Goal: Information Seeking & Learning: Learn about a topic

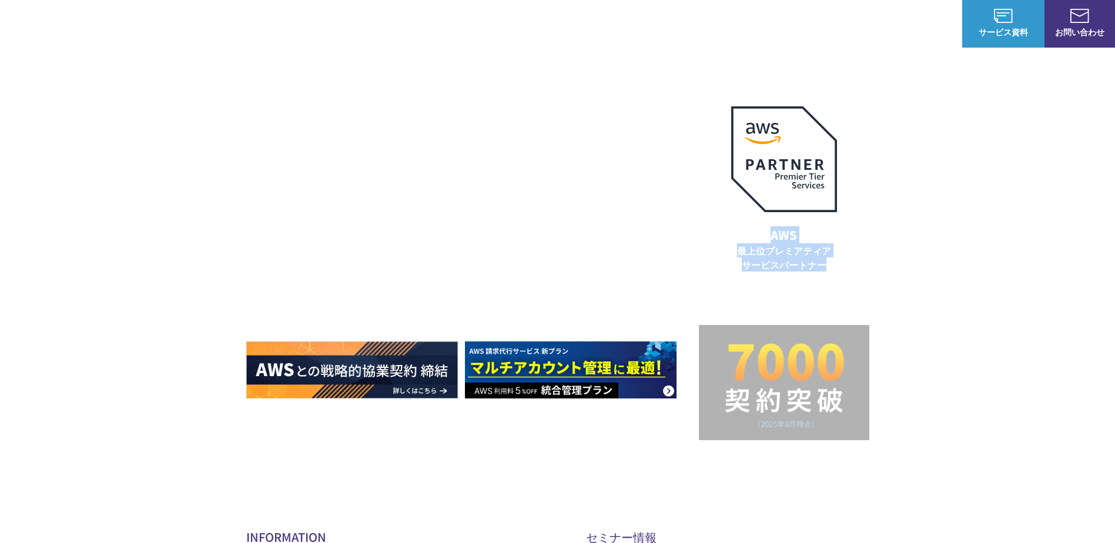
drag, startPoint x: 771, startPoint y: 234, endPoint x: 824, endPoint y: 261, distance: 58.9
click at [824, 261] on p "AWS 最上位プレミアティア サービスパートナー" at bounding box center [784, 248] width 134 height 45
copy p "AWS 最上位プレミアティア サービスパートナー"
click at [875, 175] on div "AWSの導入からコスト削減、 構成・運用の最適化からデータ活用まで 規模や業種業態を問わない マネージドサービスで AWS ジャーニーの 成功を実現 AWS …" at bounding box center [557, 249] width 1115 height 499
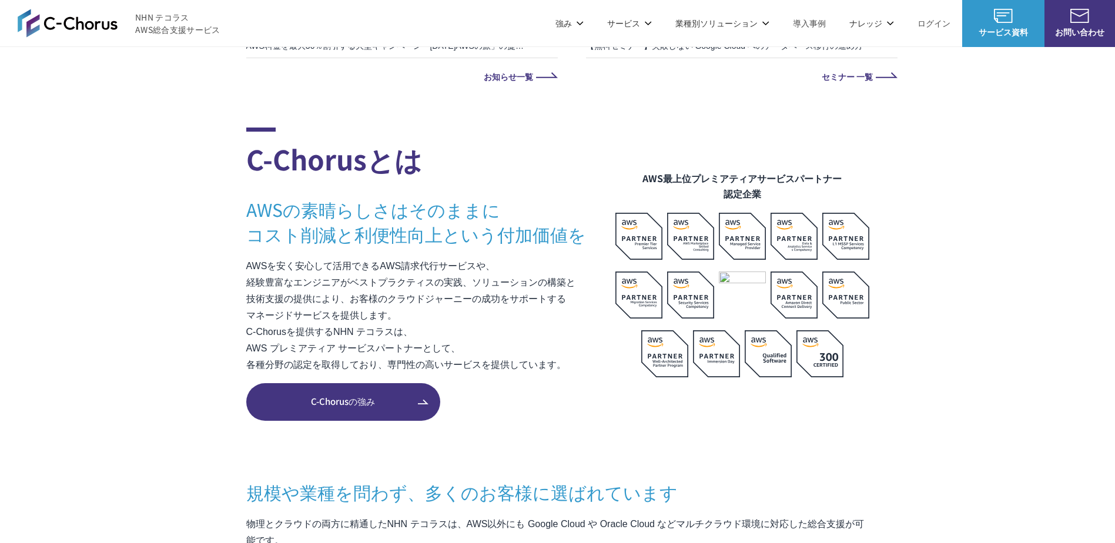
scroll to position [588, 0]
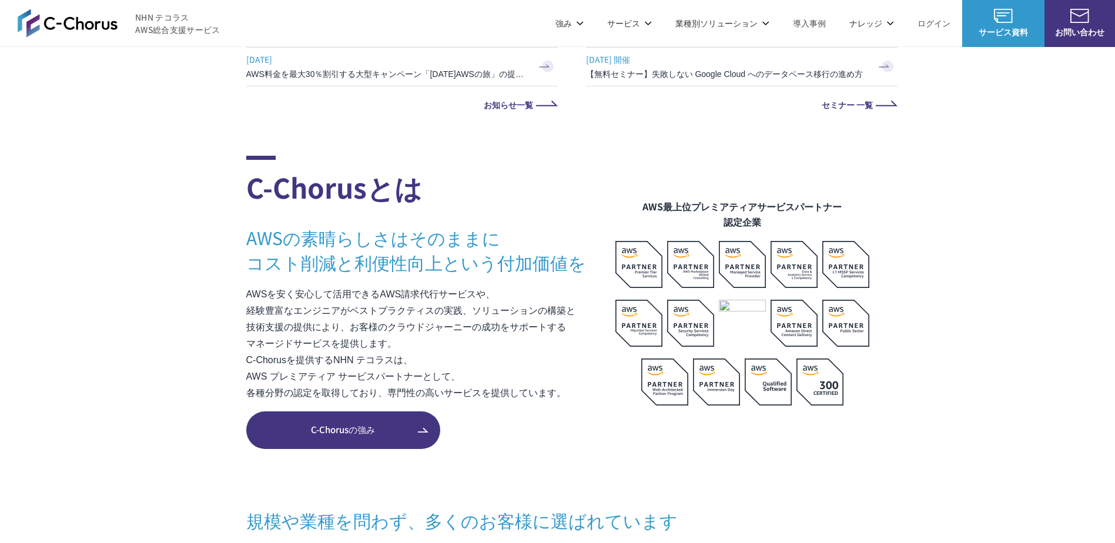
click at [402, 428] on span "C-Chorusの強み" at bounding box center [343, 430] width 194 height 14
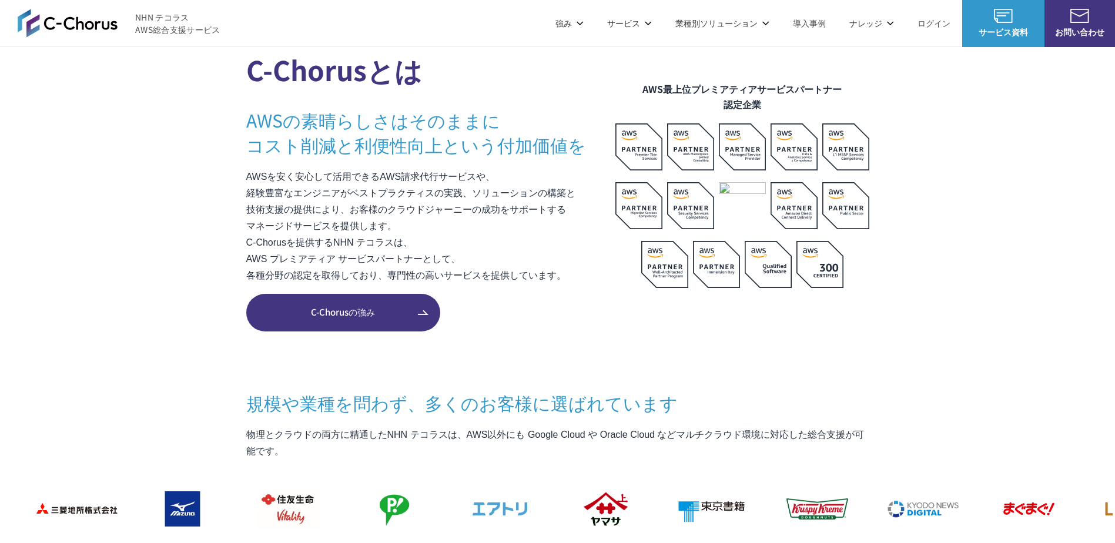
click at [390, 317] on span "C-Chorusの強み" at bounding box center [343, 313] width 194 height 14
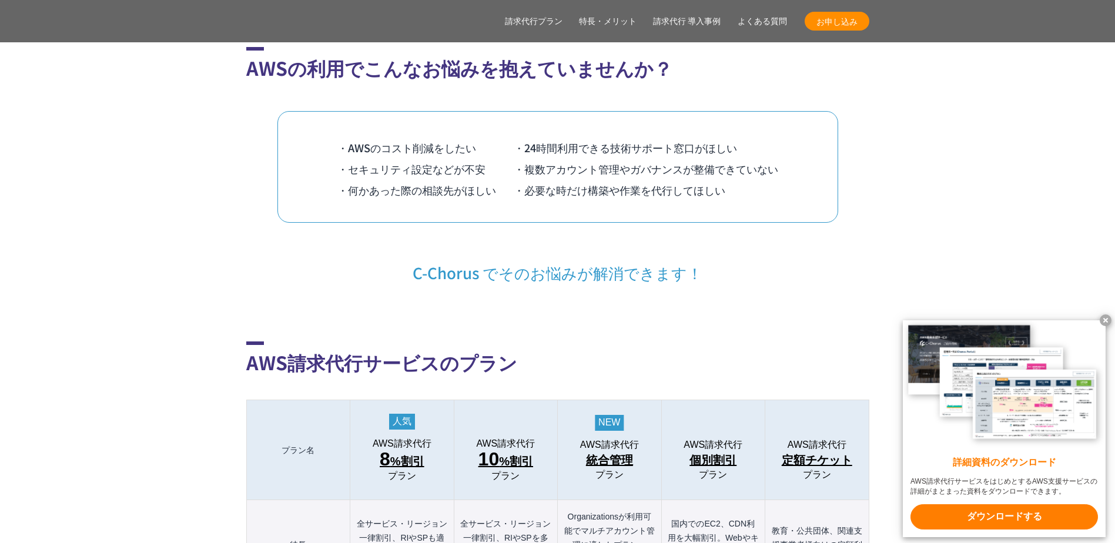
scroll to position [940, 0]
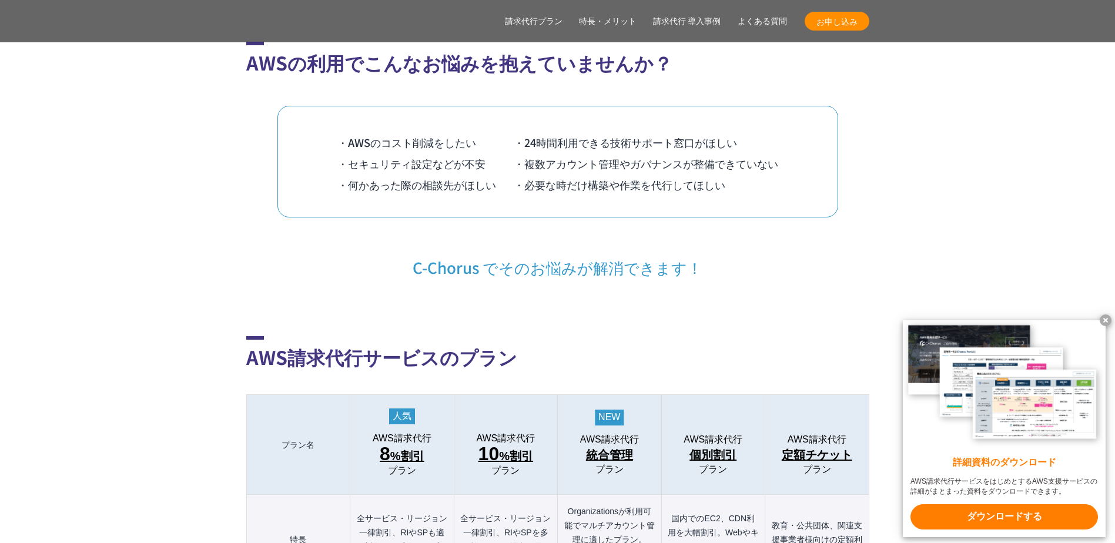
click at [1108, 319] on x-t at bounding box center [1105, 320] width 12 height 12
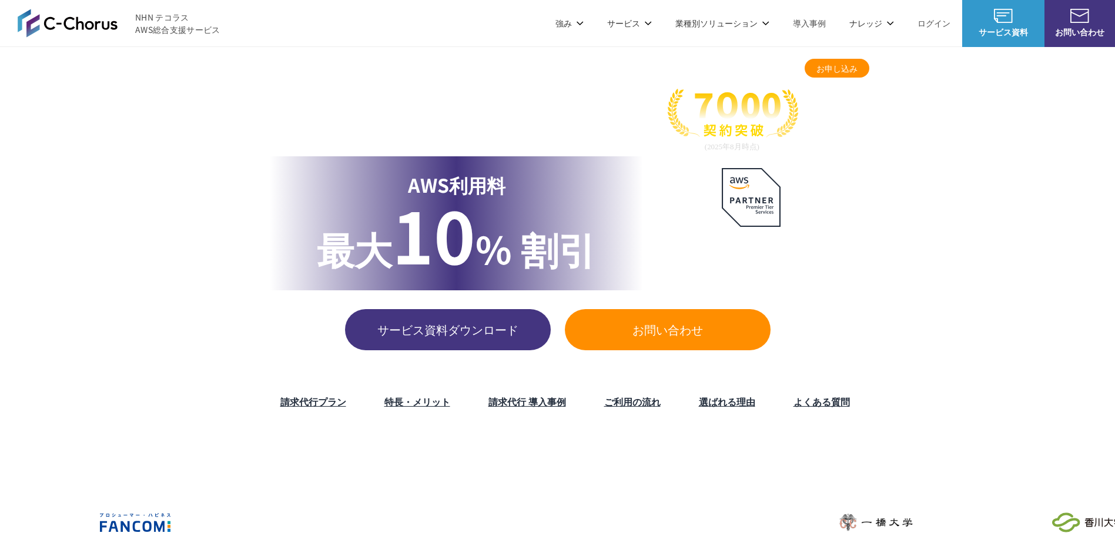
scroll to position [0, 0]
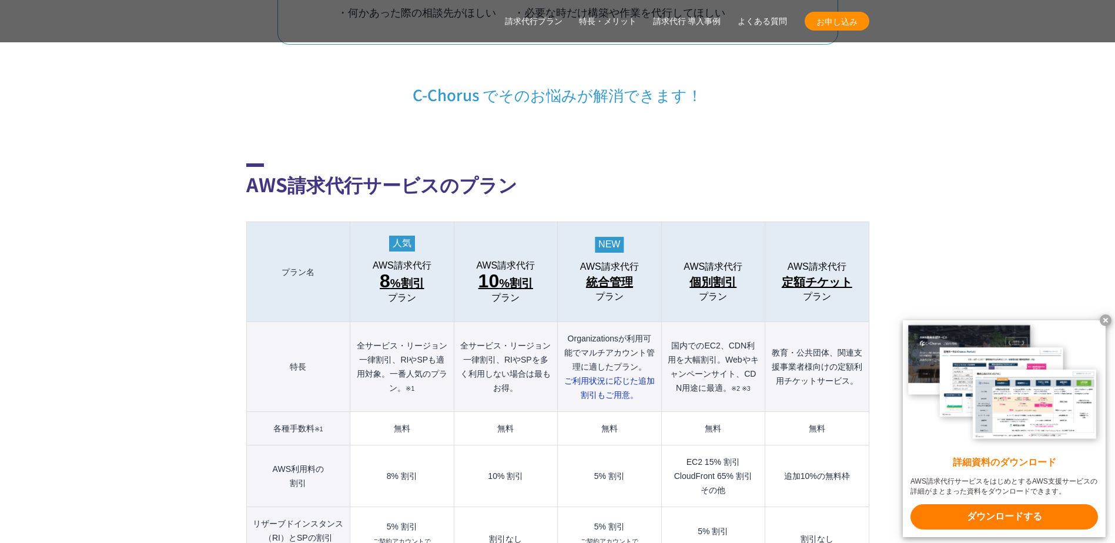
scroll to position [1116, 0]
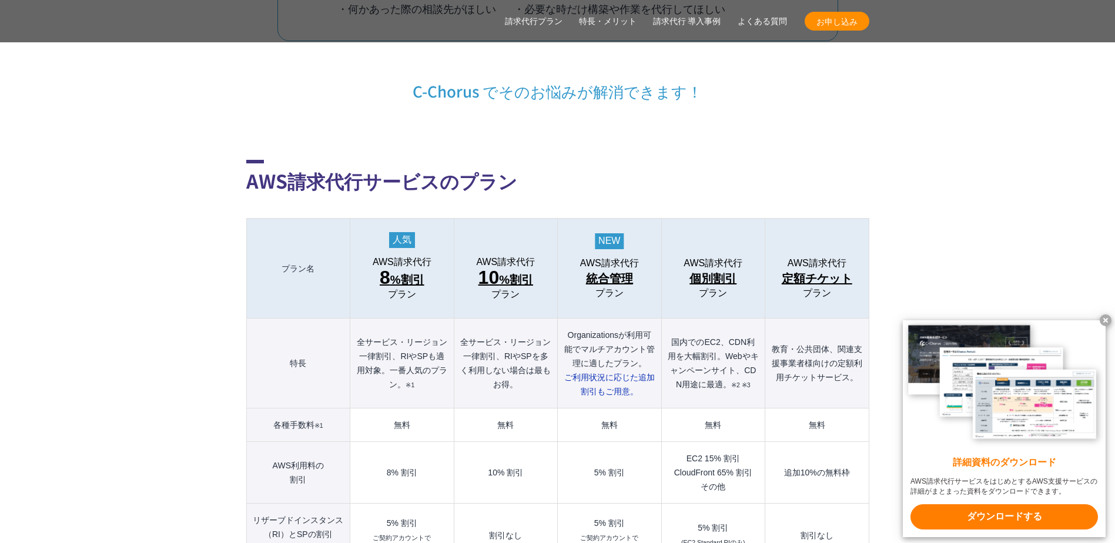
click at [1101, 316] on x-t at bounding box center [1105, 320] width 12 height 12
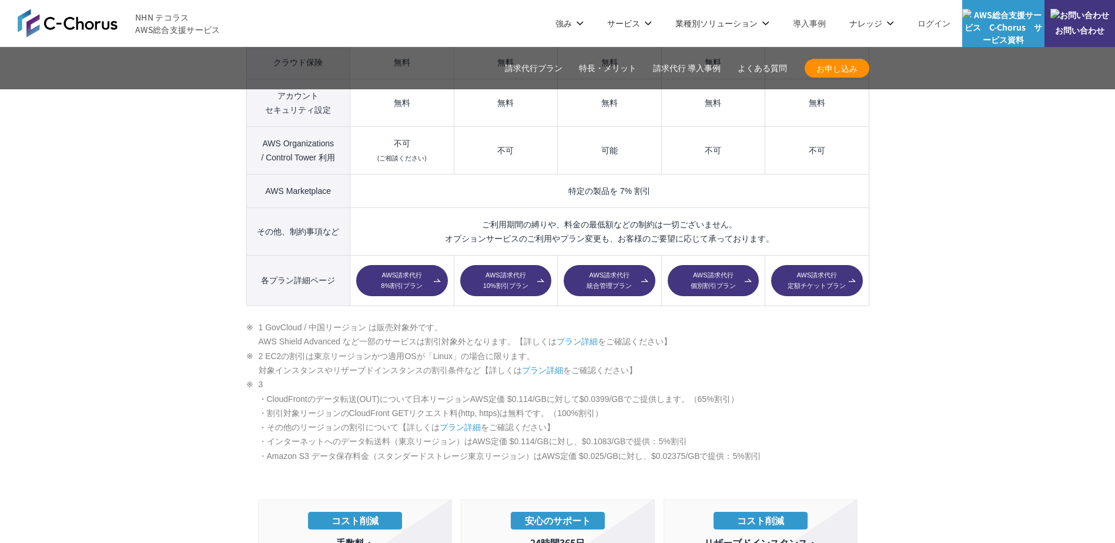
scroll to position [1528, 0]
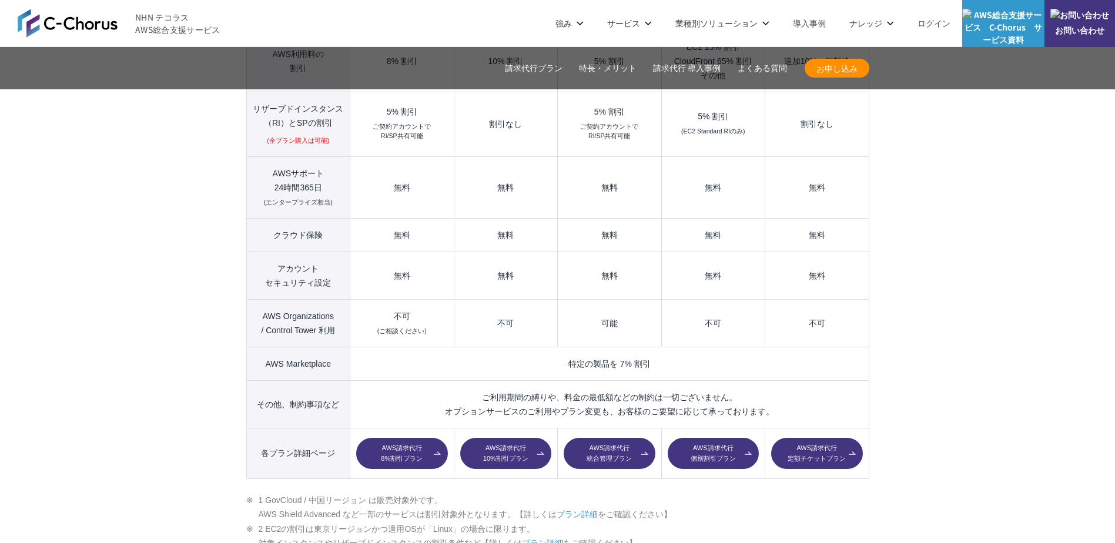
click at [162, 15] on span "NHN テコラス AWS総合支援サービス" at bounding box center [177, 23] width 85 height 25
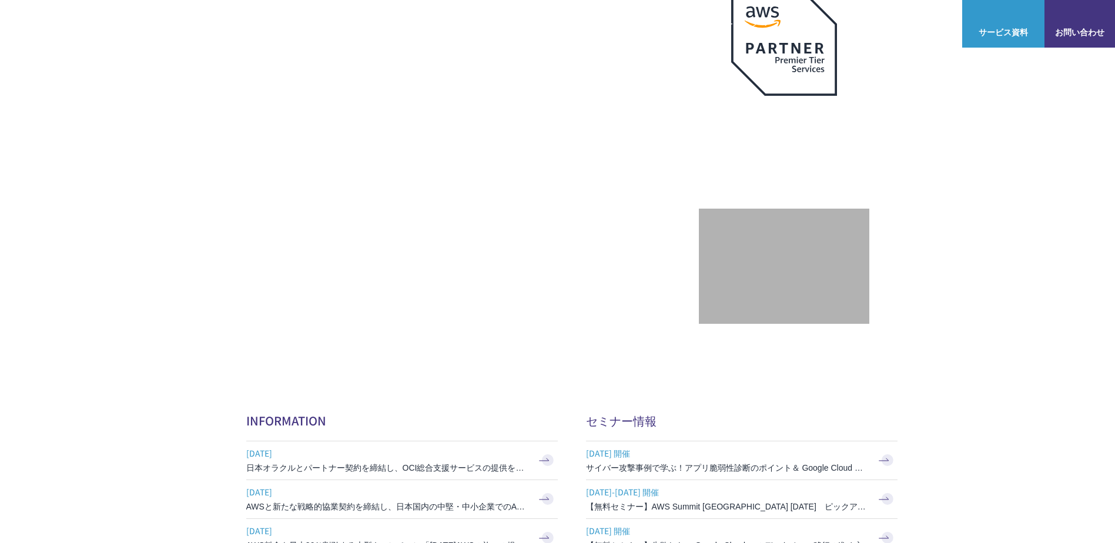
scroll to position [118, 0]
click at [1004, 273] on div "Amazon Web Service（AWS） AWS請求代行サービス AWS Marketplace割引サービス AWS初心者向けパーソナルレクチャー 定額…" at bounding box center [557, 263] width 1115 height 432
